Goal: Task Accomplishment & Management: Use online tool/utility

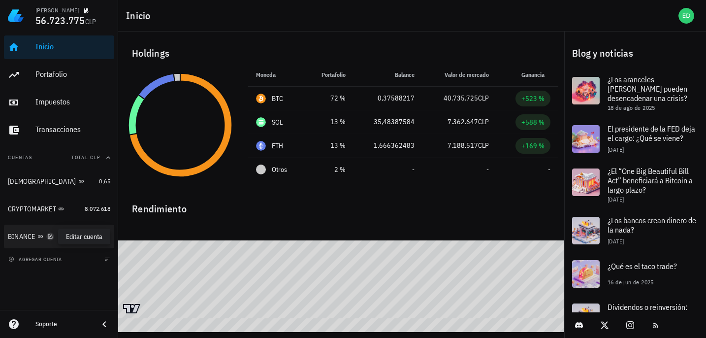
click at [49, 236] on icon "button" at bounding box center [50, 236] width 6 height 6
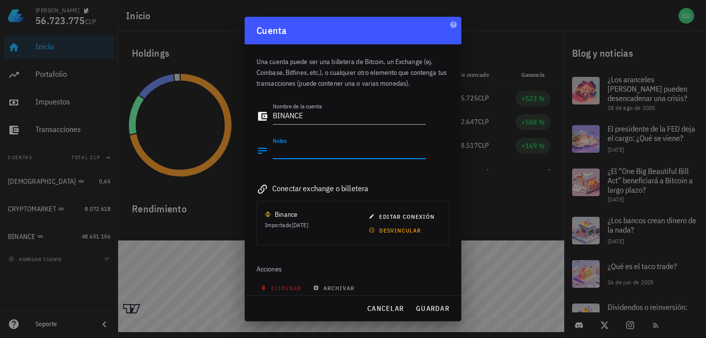
click at [300, 151] on textarea "Notas" at bounding box center [349, 151] width 153 height 16
click at [294, 151] on textarea "Notas" at bounding box center [349, 151] width 153 height 16
click at [217, 70] on div at bounding box center [353, 169] width 706 height 338
click at [386, 310] on span "cancelar" at bounding box center [385, 308] width 37 height 9
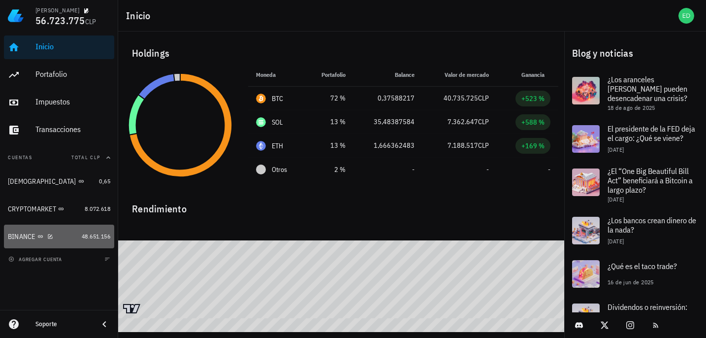
click at [55, 234] on div "BINANCE" at bounding box center [43, 236] width 70 height 9
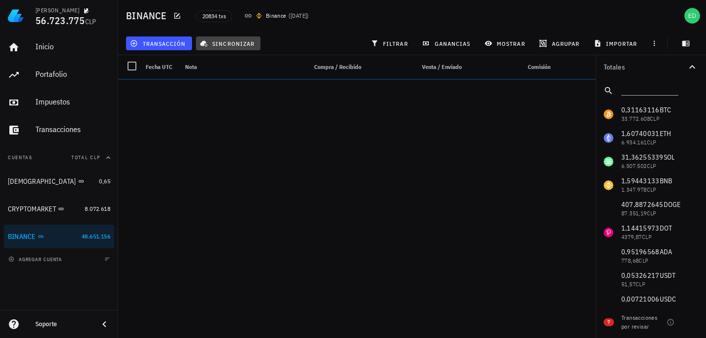
click at [230, 44] on span "sincronizar" at bounding box center [228, 43] width 53 height 8
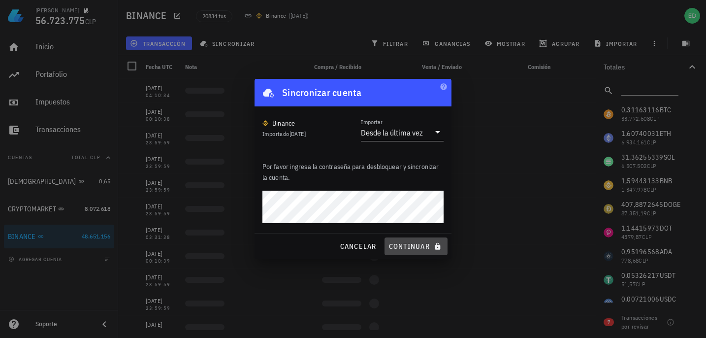
click at [398, 245] on span "continuar" at bounding box center [415, 246] width 55 height 9
